Goal: Task Accomplishment & Management: Complete application form

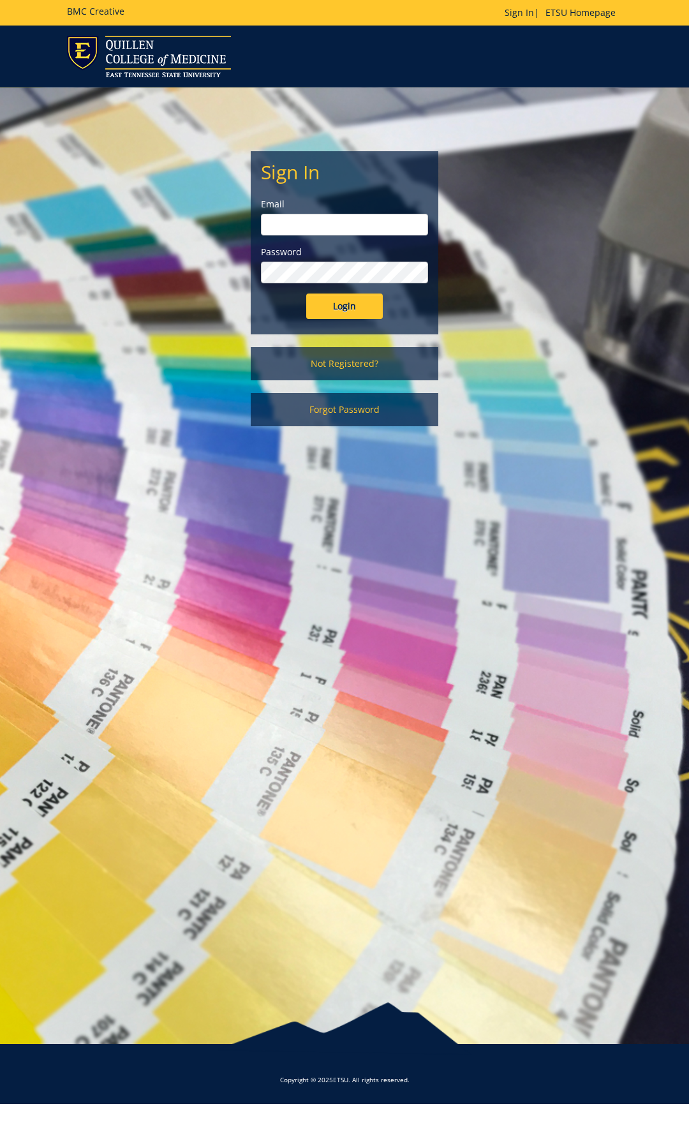
click at [358, 213] on div "Email" at bounding box center [344, 217] width 167 height 38
click at [356, 232] on input "email" at bounding box center [344, 225] width 167 height 22
click at [354, 367] on link "Not Registered?" at bounding box center [344, 363] width 187 height 33
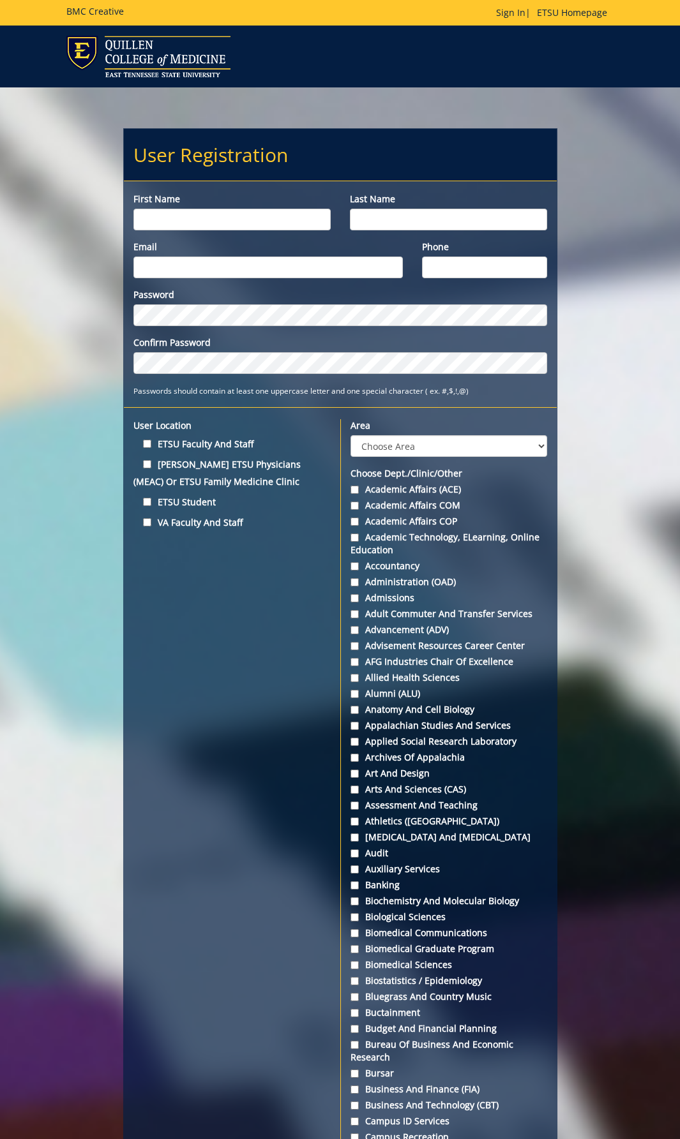
click at [269, 218] on input "First name" at bounding box center [231, 220] width 197 height 22
type input "Melissa"
type input "Cloyd"
type input "[EMAIL_ADDRESS][DOMAIN_NAME]"
type input "94265"
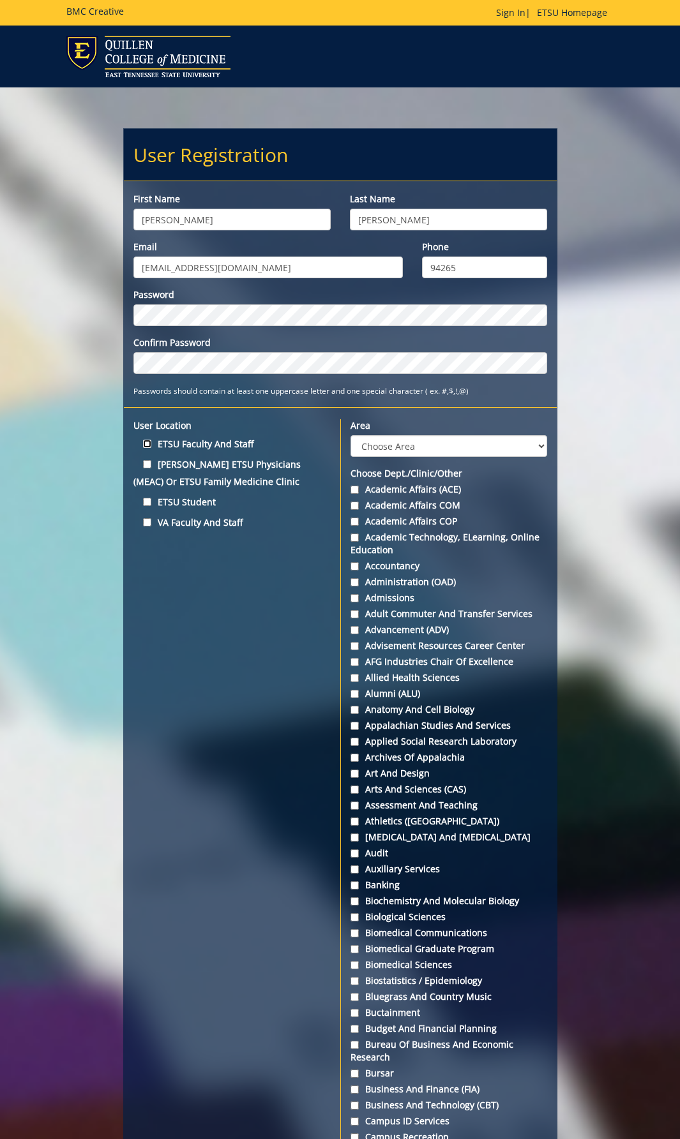
click at [146, 442] on input "ETSU Faculty and Staff" at bounding box center [147, 444] width 8 height 8
checkbox input "true"
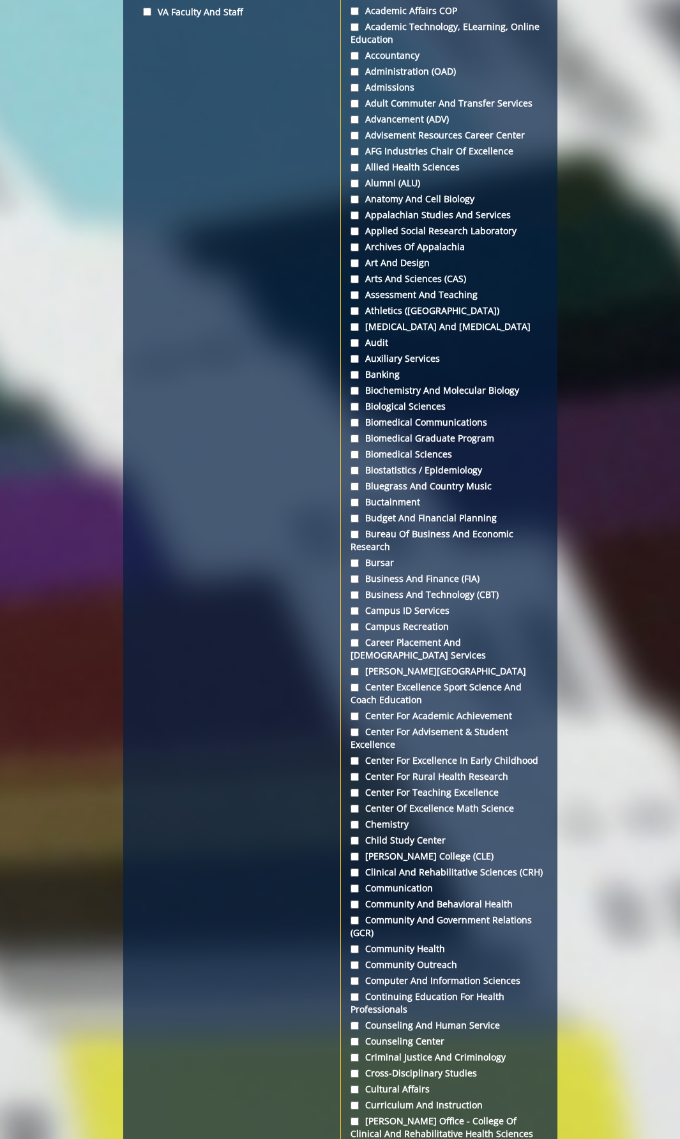
scroll to position [191, 0]
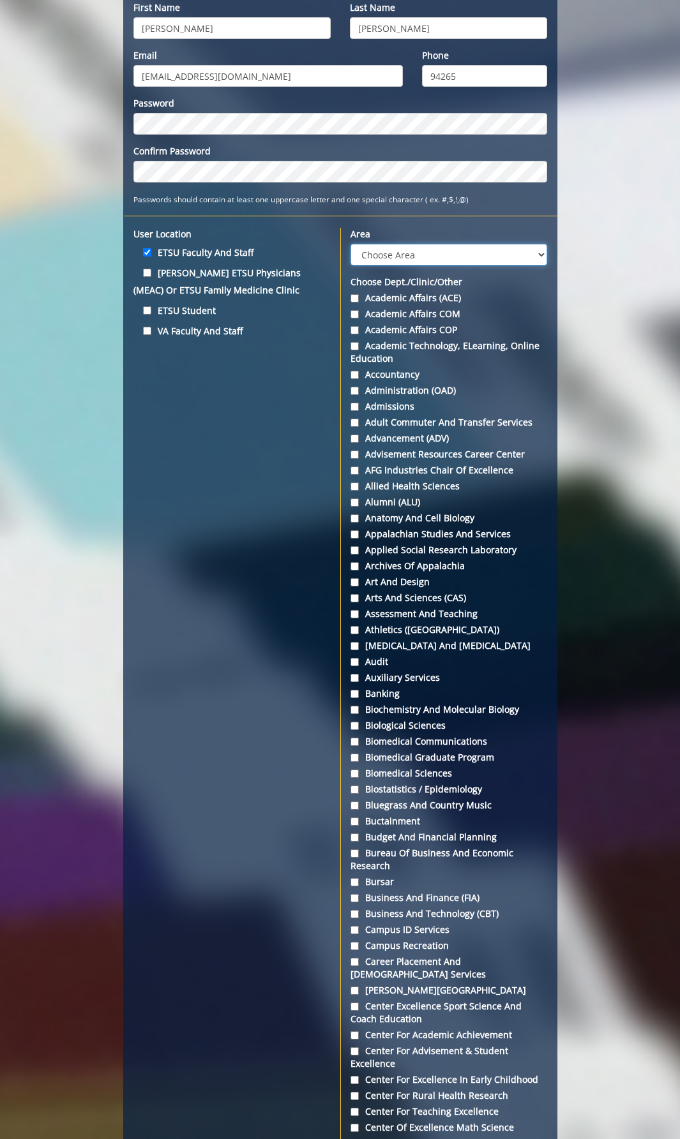
click at [435, 251] on select "Choose Area Administration Advancement (ADM) BucSports Business & Finance Clemm…" at bounding box center [448, 255] width 197 height 22
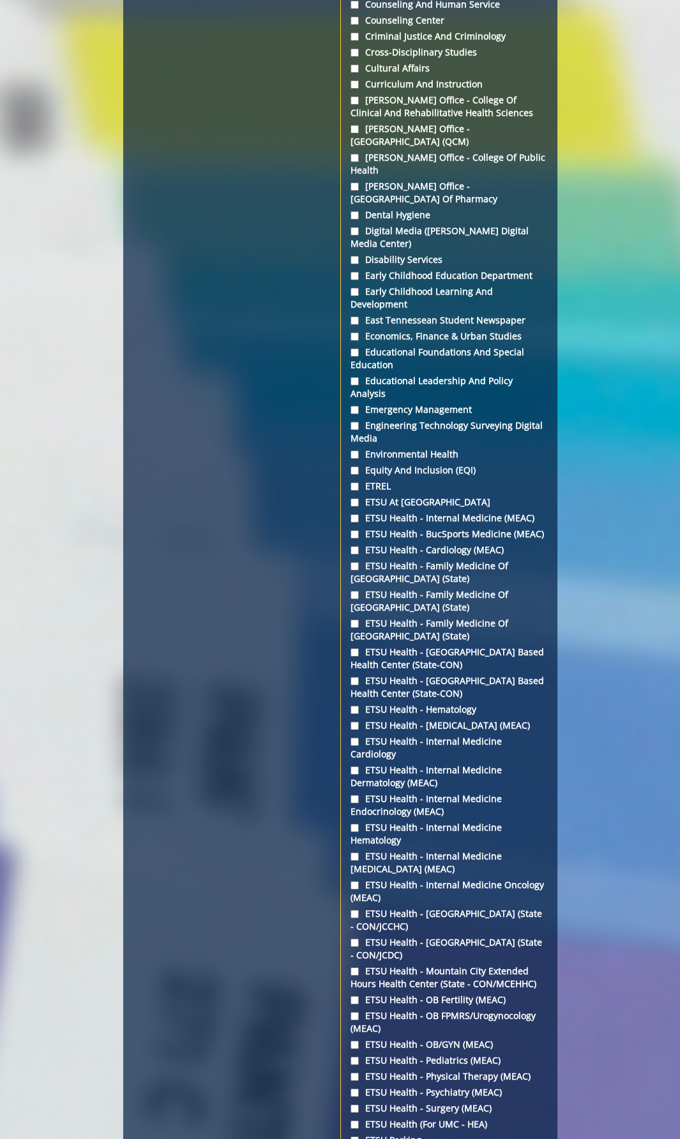
scroll to position [1787, 0]
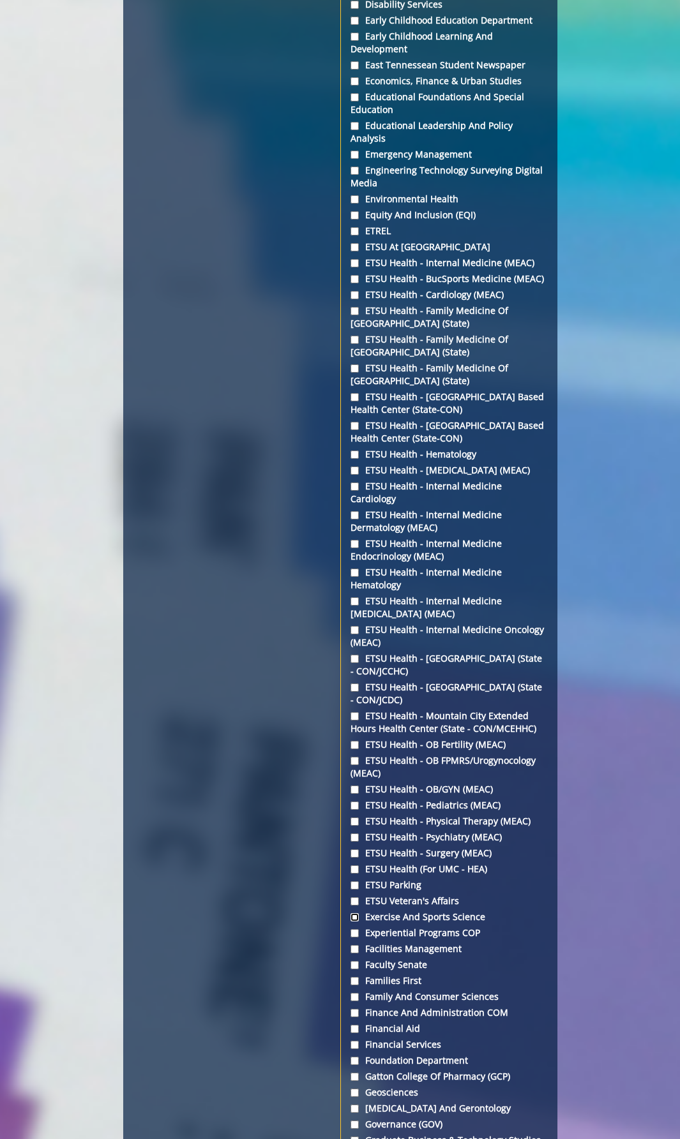
click at [355, 913] on input "Exercise and Sports Science" at bounding box center [354, 917] width 8 height 8
checkbox input "true"
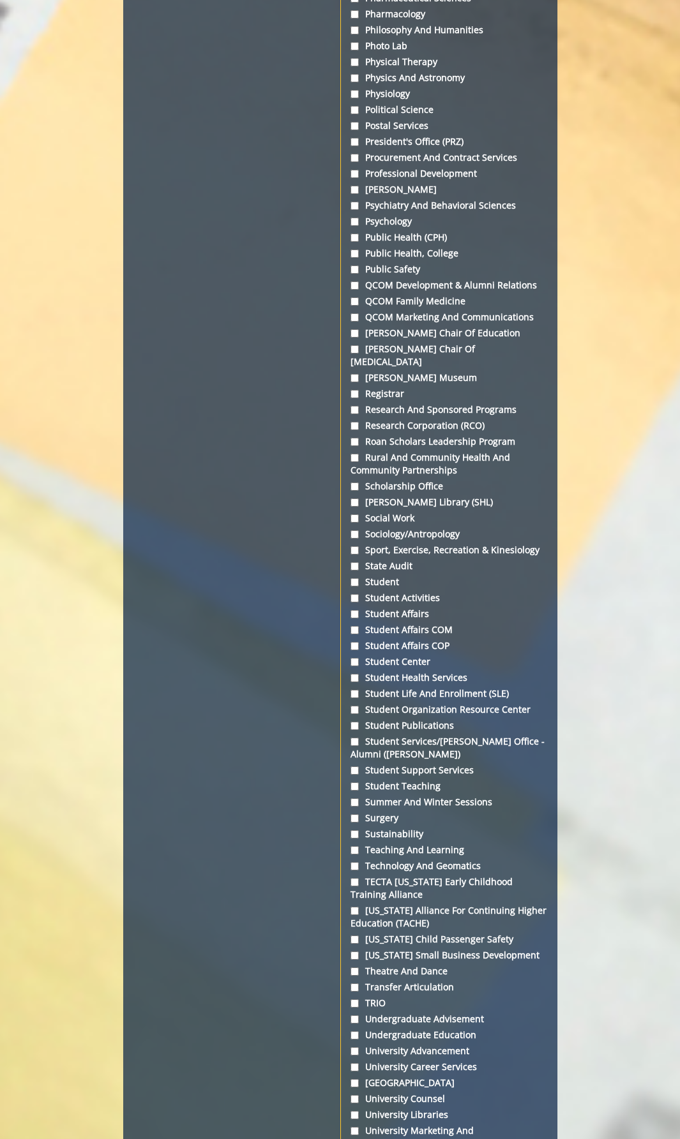
scroll to position [4495, 0]
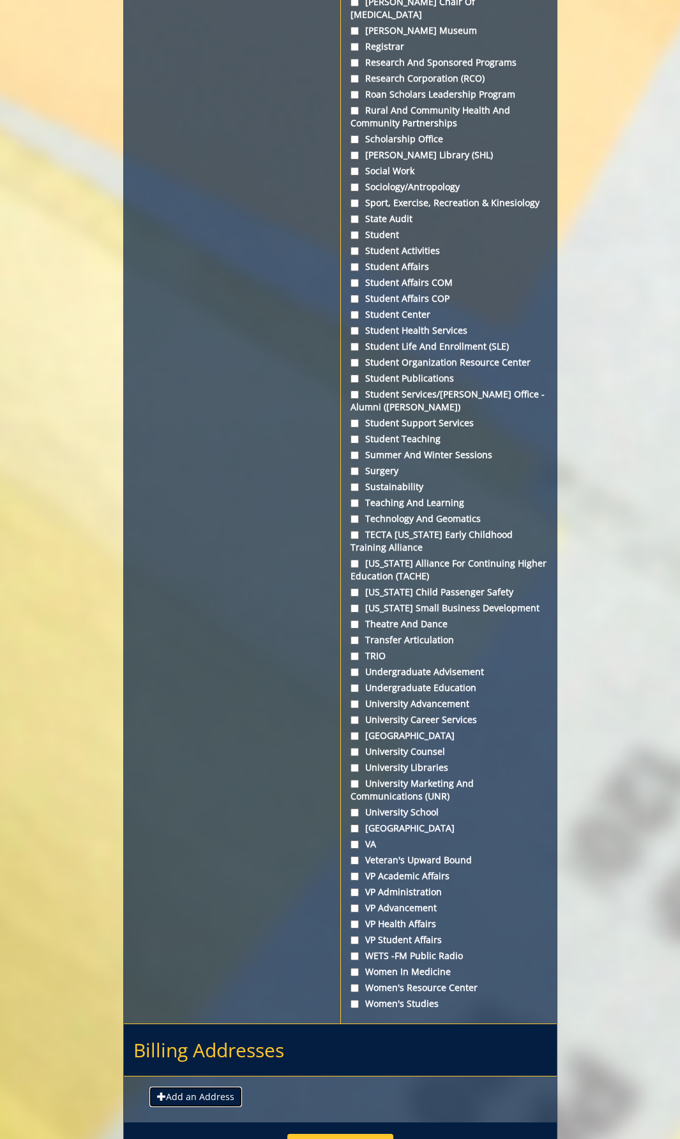
click at [198, 1087] on button "Add an Address" at bounding box center [195, 1097] width 93 height 20
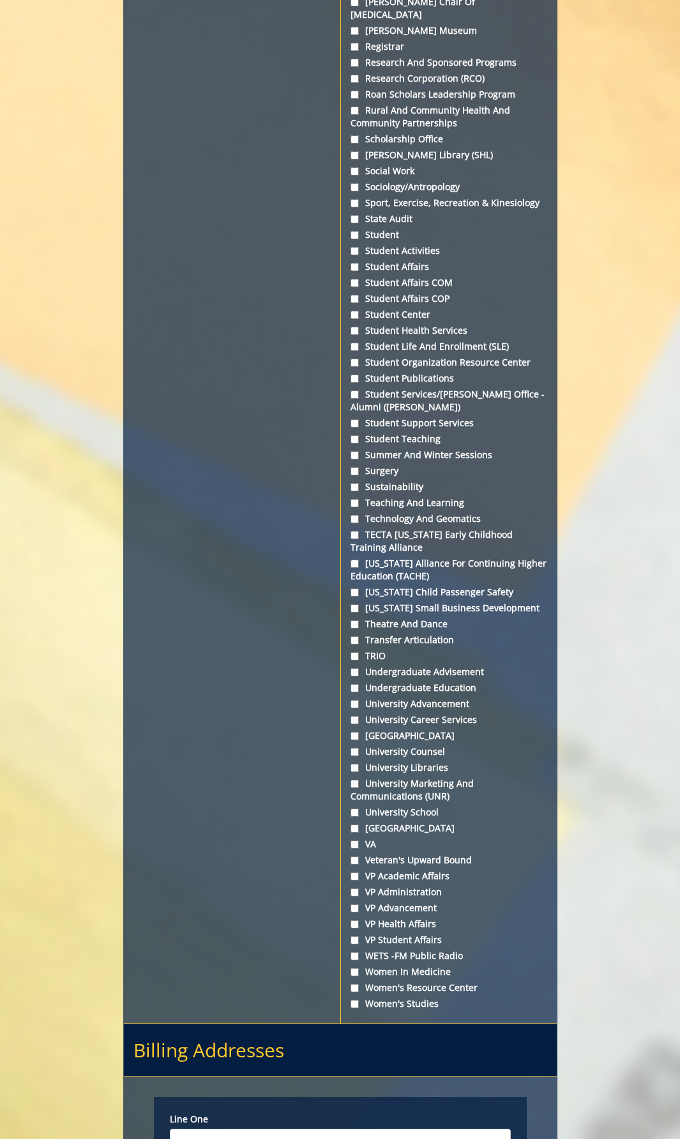
click at [205, 1129] on input "Line one" at bounding box center [340, 1140] width 341 height 22
type input "PO Box 70671"
type input "Mini Dome E305"
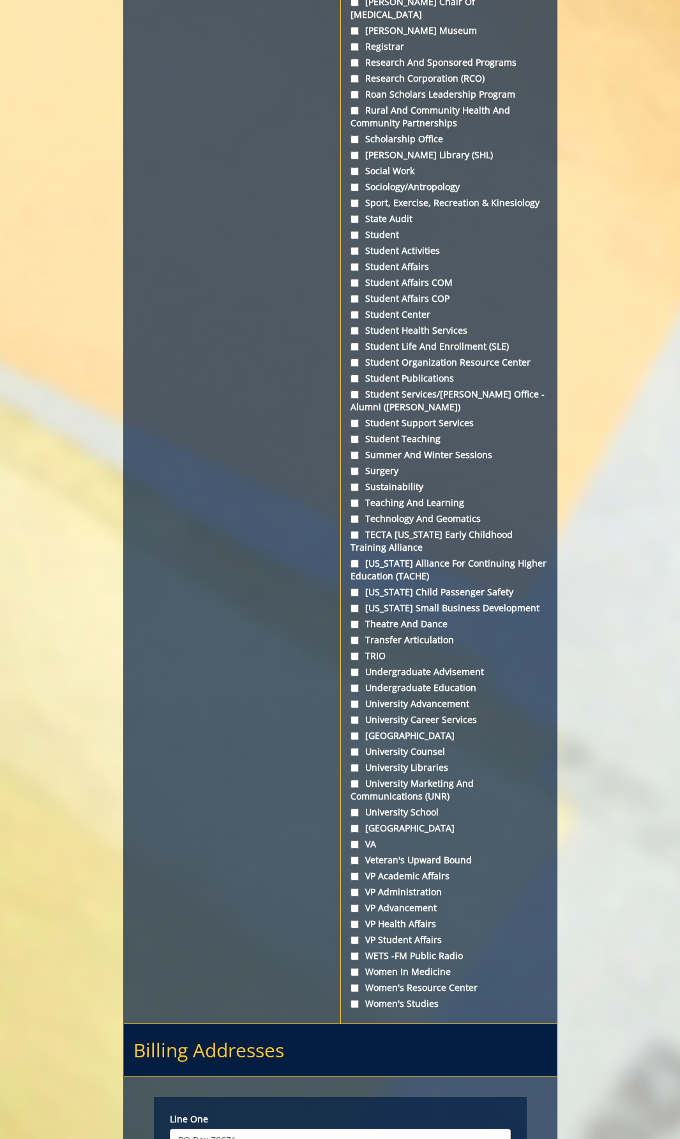
type input "Johnson City"
select select "1"
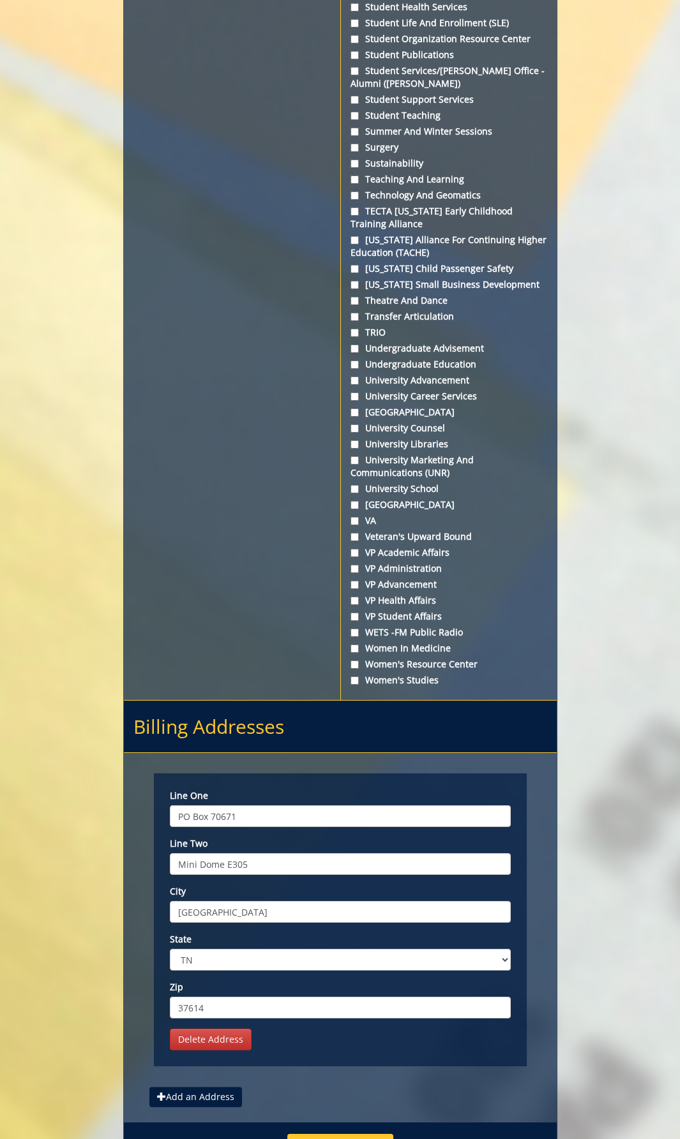
type input "37614"
click at [206, 1087] on button "Add an Address" at bounding box center [195, 1097] width 93 height 20
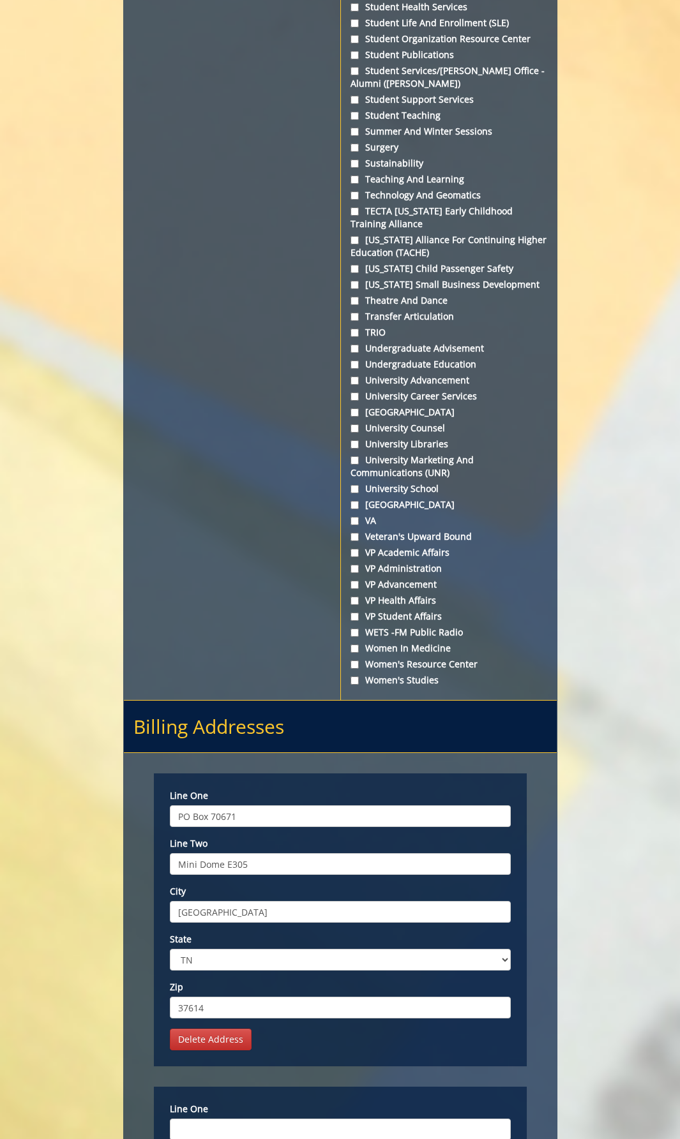
scroll to position [5074, 0]
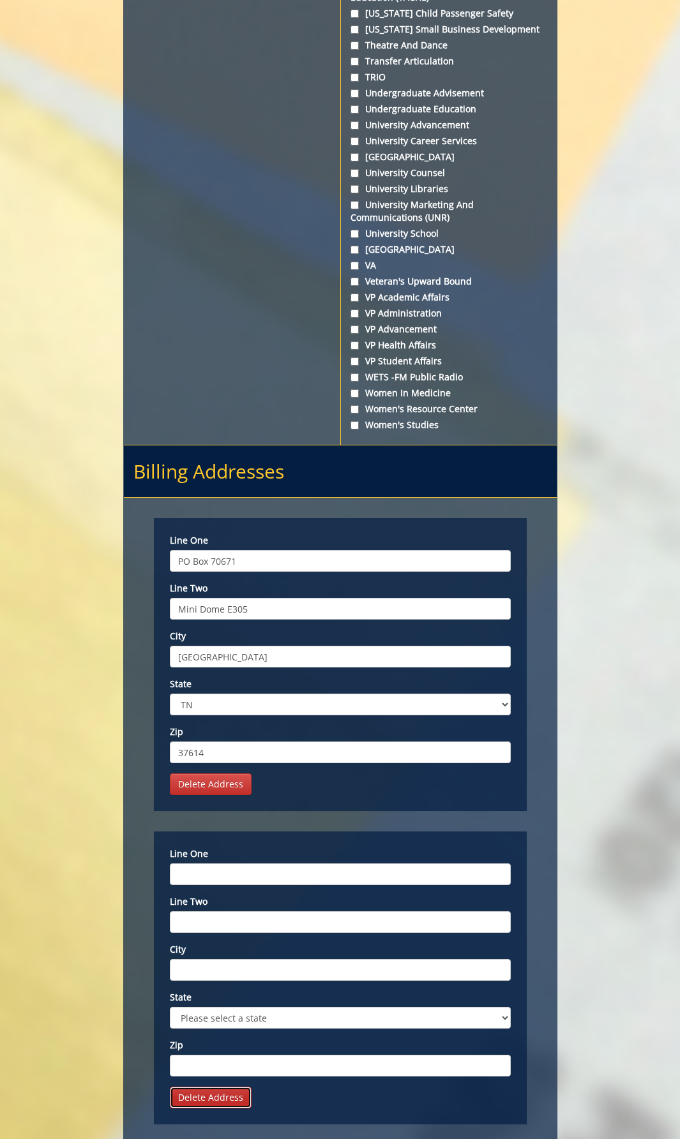
click at [222, 1087] on link "Delete Address" at bounding box center [211, 1098] width 82 height 22
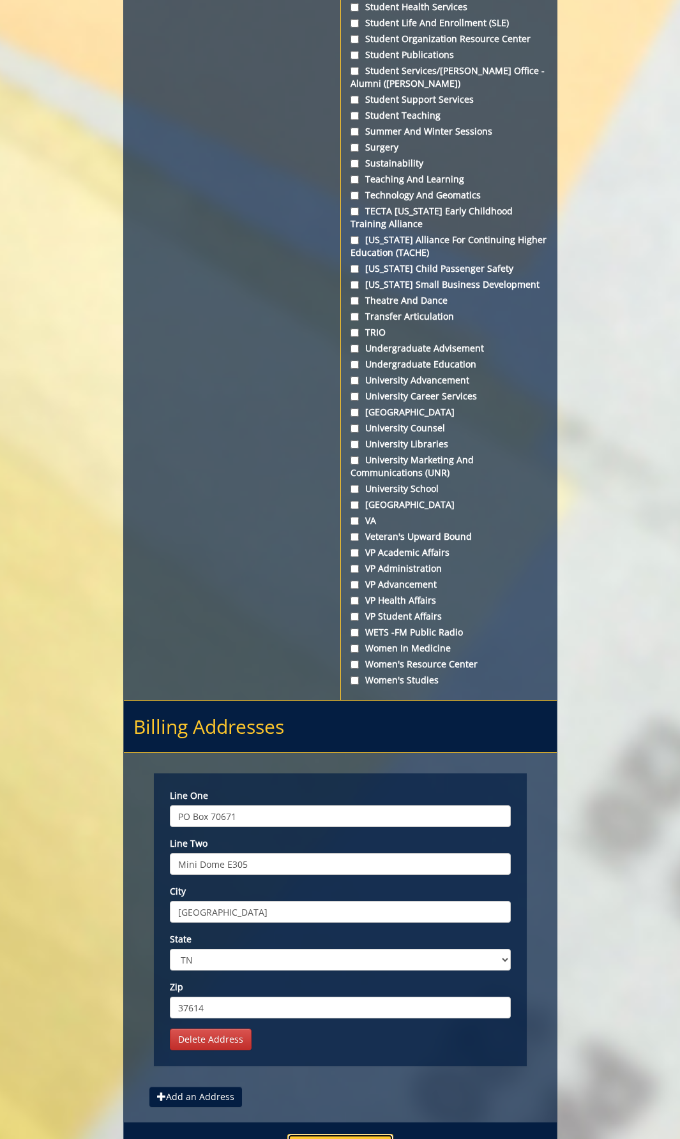
click at [339, 1134] on button "Register" at bounding box center [340, 1150] width 106 height 33
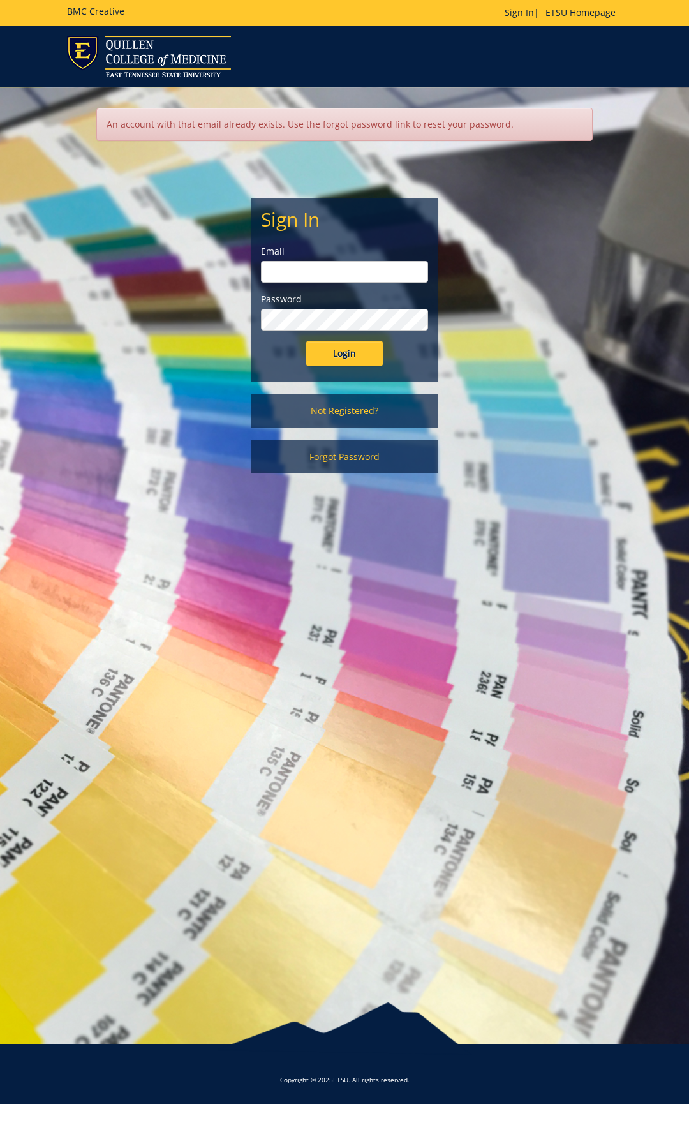
click at [312, 275] on input "email" at bounding box center [344, 272] width 167 height 22
type input "[EMAIL_ADDRESS][DOMAIN_NAME]"
click at [329, 348] on input "Login" at bounding box center [344, 354] width 77 height 26
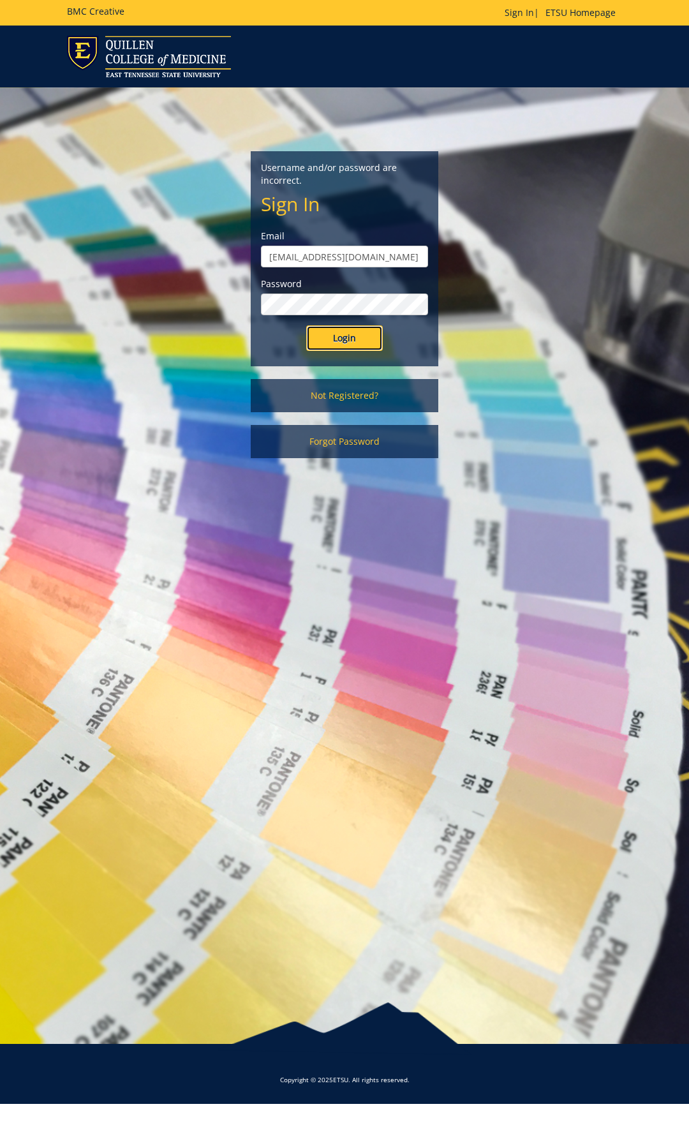
click at [328, 339] on input "Login" at bounding box center [344, 338] width 77 height 26
click at [329, 338] on input "Login" at bounding box center [344, 338] width 77 height 26
click at [332, 437] on link "Forgot Password" at bounding box center [344, 441] width 187 height 33
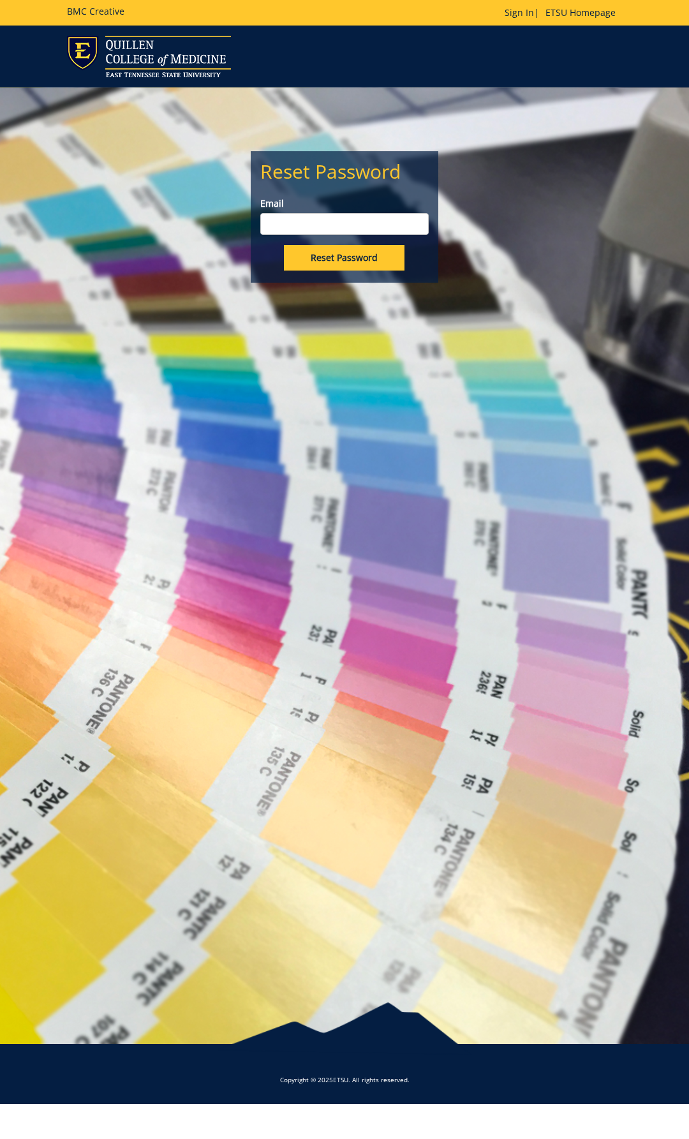
click at [331, 223] on input "Email" at bounding box center [344, 224] width 168 height 22
type input "[EMAIL_ADDRESS][DOMAIN_NAME]"
click at [342, 256] on input "Reset Password" at bounding box center [344, 258] width 121 height 26
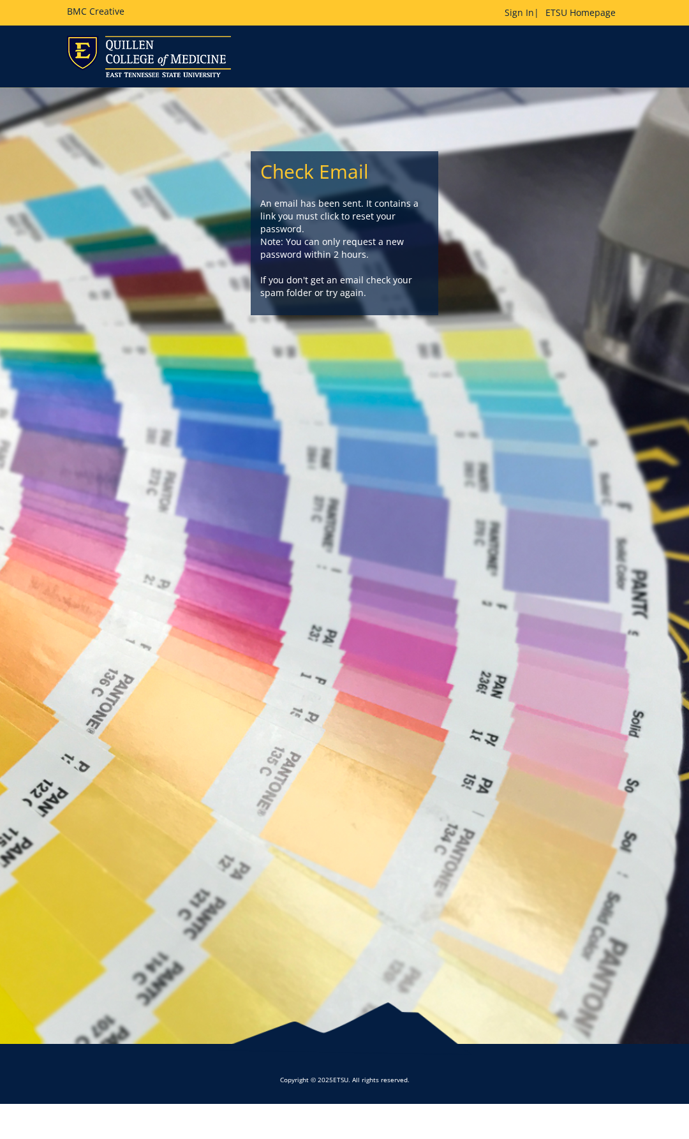
click at [93, 13] on h5 "BMC Creative" at bounding box center [95, 11] width 57 height 10
click at [126, 45] on img at bounding box center [149, 56] width 164 height 41
